Goal: Navigation & Orientation: Go to known website

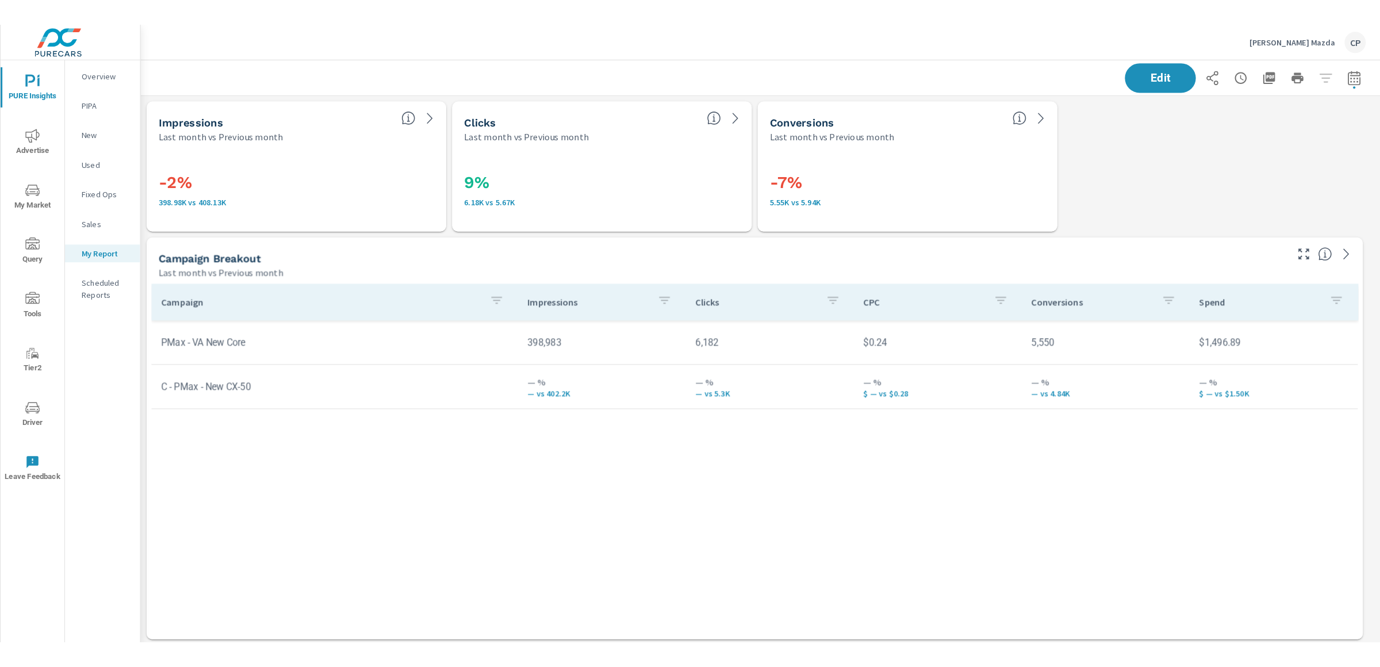
scroll to position [2805, 1255]
